Goal: Task Accomplishment & Management: Use online tool/utility

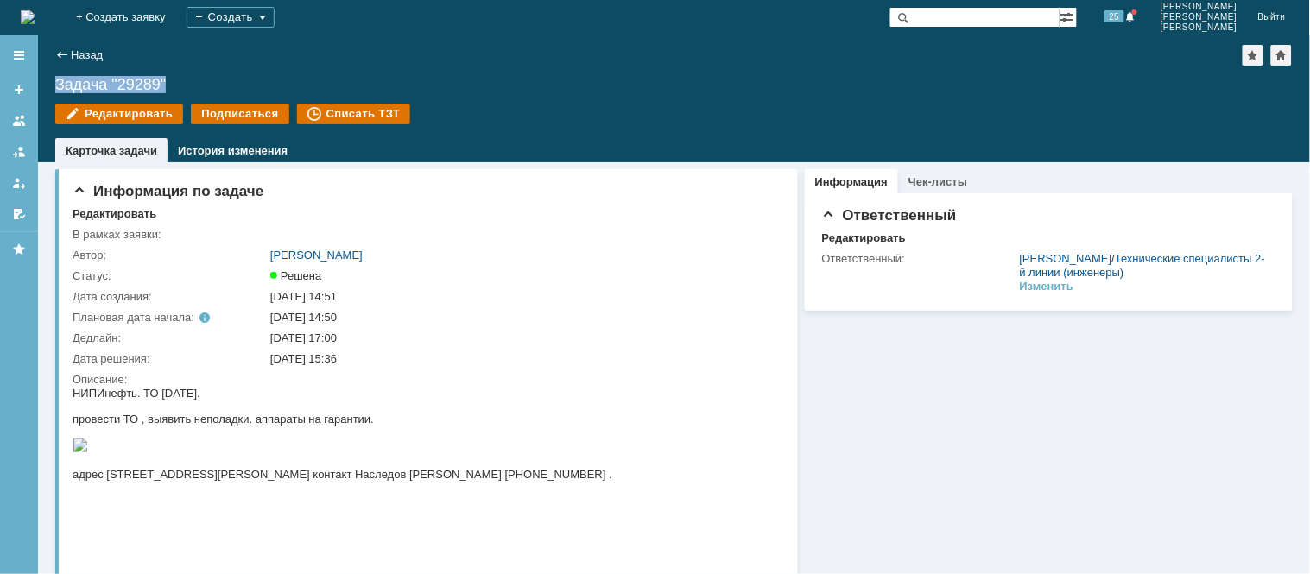
click at [35, 10] on img at bounding box center [28, 17] width 14 height 14
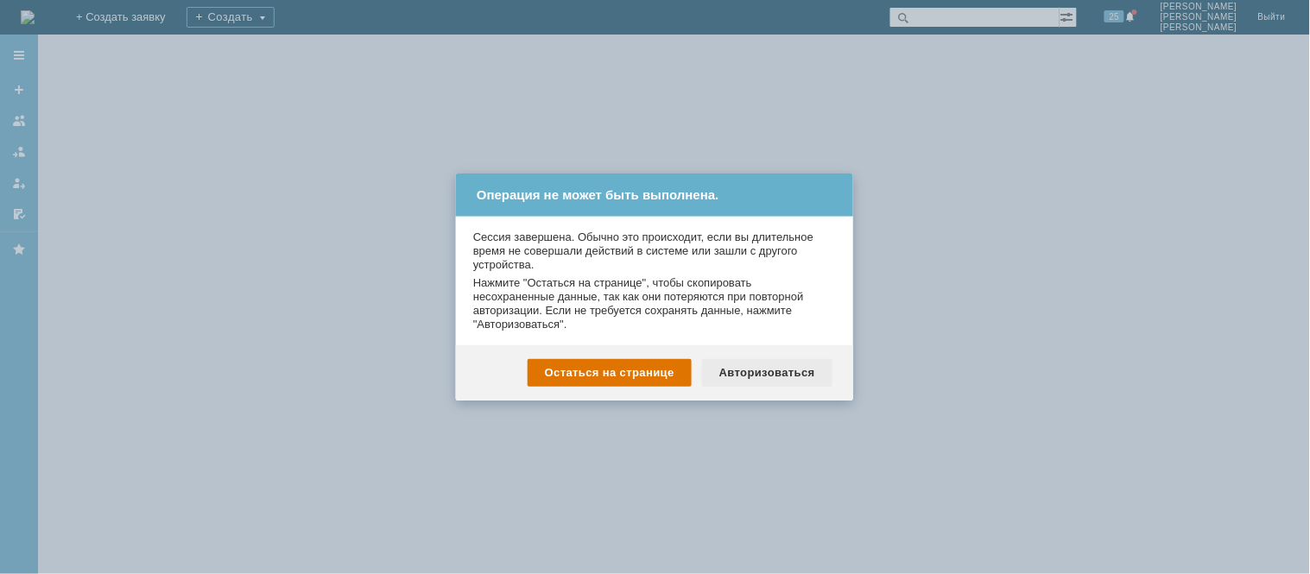
click at [743, 366] on div "Авторизоваться" at bounding box center [767, 373] width 130 height 28
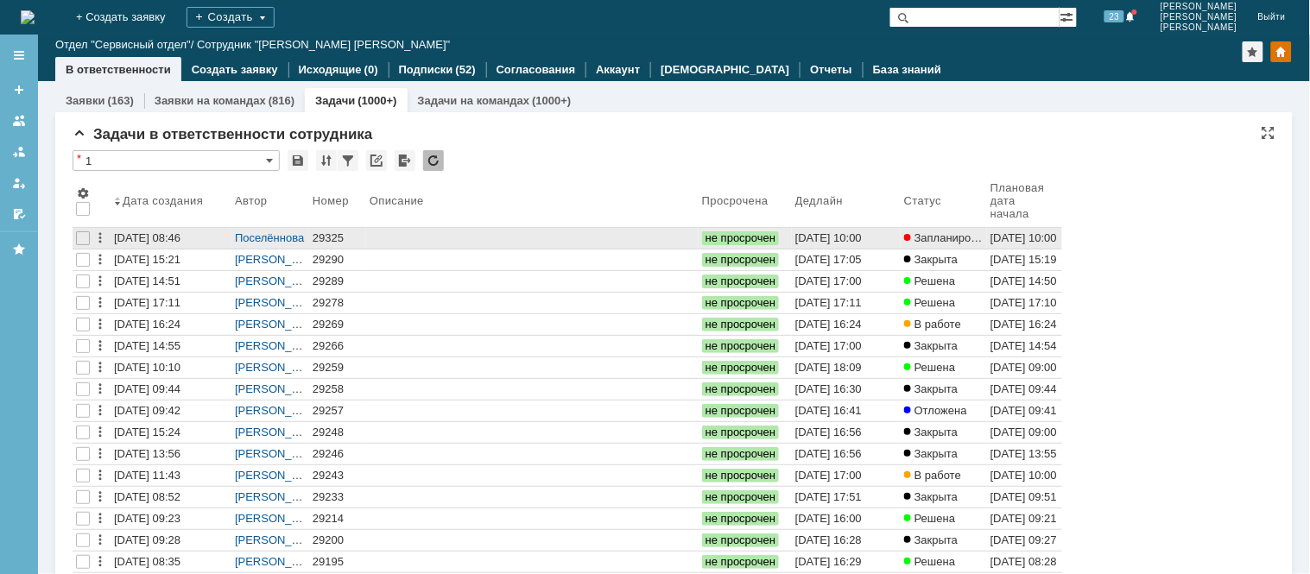
click at [333, 231] on div "29325" at bounding box center [338, 238] width 50 height 14
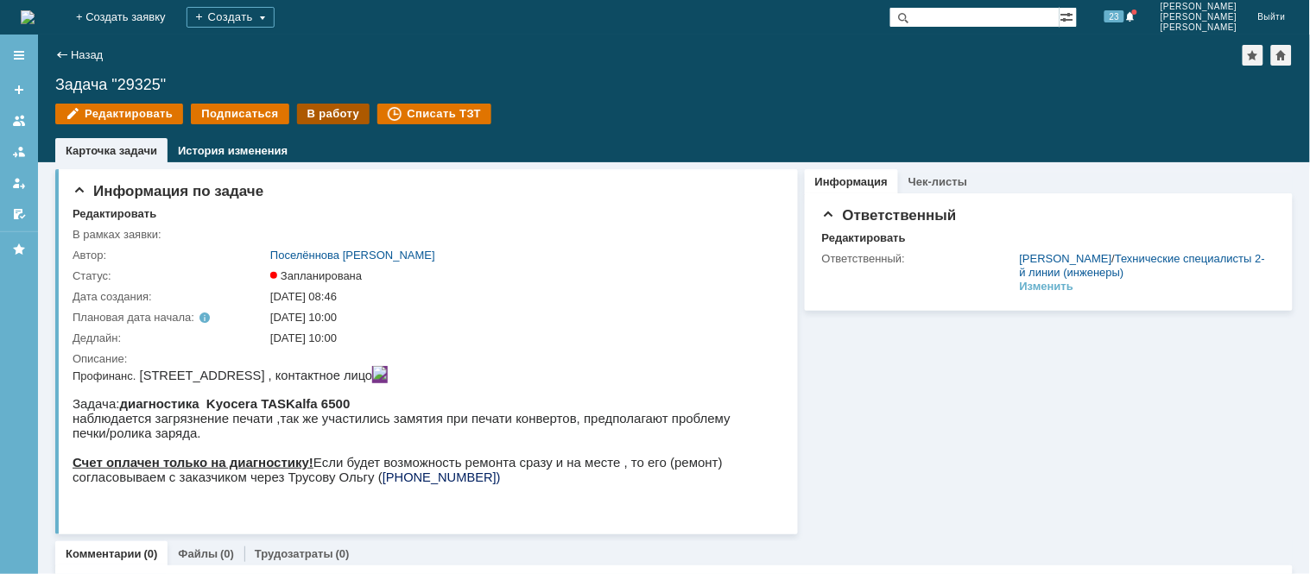
click at [321, 119] on div "В работу" at bounding box center [333, 114] width 73 height 21
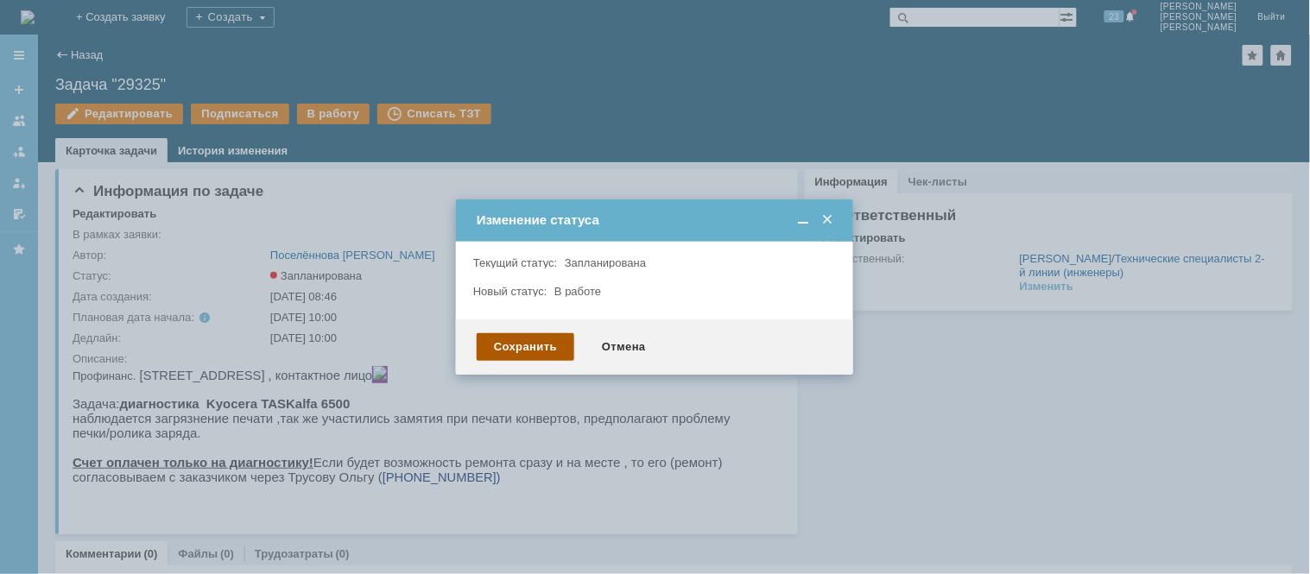
click at [522, 354] on div "Сохранить" at bounding box center [526, 347] width 98 height 28
